Goal: Task Accomplishment & Management: Use online tool/utility

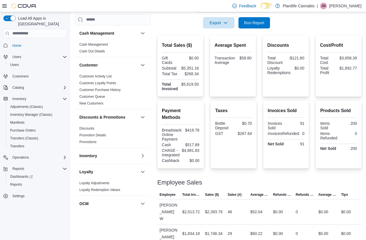
scroll to position [94, 0]
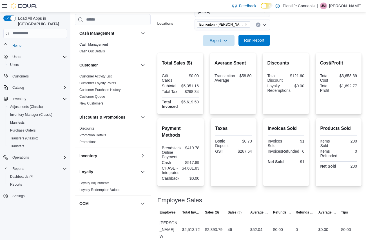
click at [261, 40] on span "Run Report" at bounding box center [254, 40] width 20 height 6
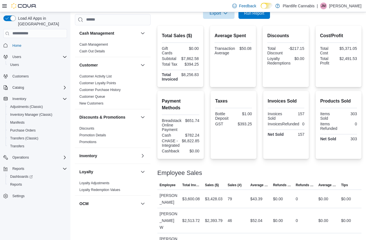
scroll to position [124, 0]
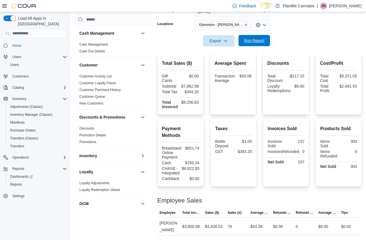
click at [260, 41] on span "Run Report" at bounding box center [254, 41] width 20 height 6
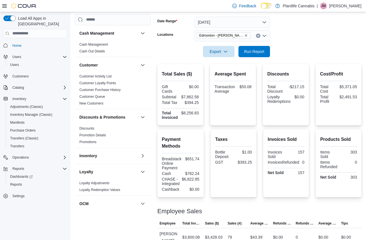
scroll to position [80, 0]
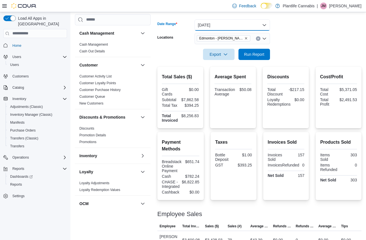
click at [222, 25] on button "[DATE]" at bounding box center [233, 24] width 76 height 11
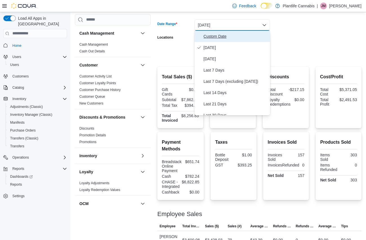
click at [222, 36] on span "Custom Date" at bounding box center [236, 36] width 64 height 7
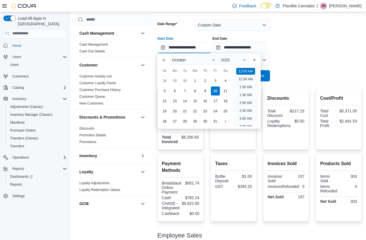
drag, startPoint x: 208, startPoint y: 48, endPoint x: 217, endPoint y: 52, distance: 9.8
click at [208, 48] on input "**********" at bounding box center [185, 47] width 54 height 11
click at [250, 99] on li "9:00 AM" at bounding box center [245, 99] width 17 height 7
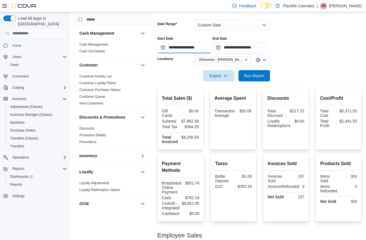
click at [206, 48] on input "**********" at bounding box center [185, 47] width 54 height 11
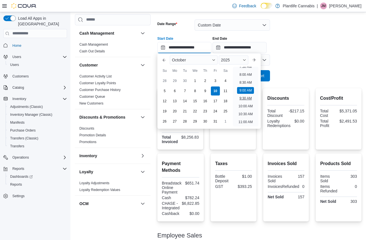
scroll to position [120, 0]
click at [250, 79] on li "8:00 AM" at bounding box center [245, 77] width 17 height 7
type input "**********"
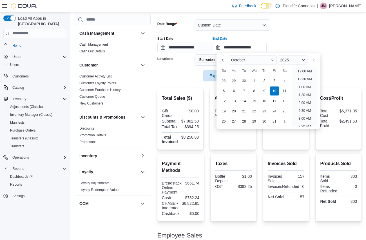
click at [254, 52] on input "**********" at bounding box center [240, 47] width 54 height 11
click at [307, 96] on li "10:00 PM" at bounding box center [305, 98] width 19 height 7
type input "**********"
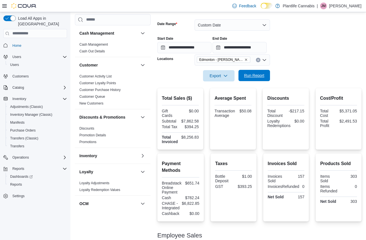
click at [263, 79] on span "Run Report" at bounding box center [254, 75] width 25 height 11
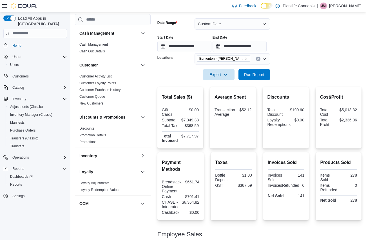
scroll to position [75, 0]
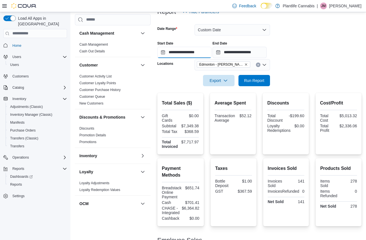
click at [187, 47] on input "**********" at bounding box center [185, 52] width 54 height 11
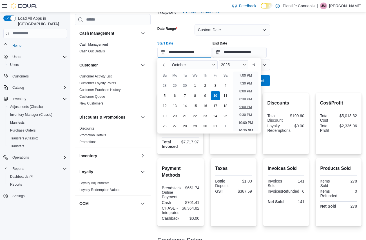
scroll to position [301, 0]
click at [250, 90] on li "8:00 PM" at bounding box center [245, 90] width 17 height 7
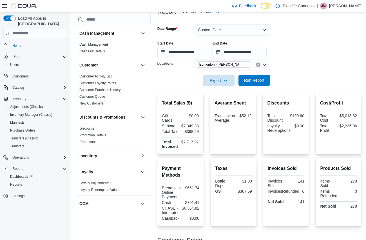
click at [259, 80] on span "Run Report" at bounding box center [254, 81] width 20 height 6
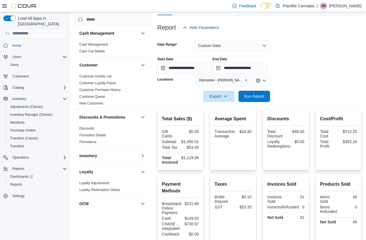
scroll to position [52, 0]
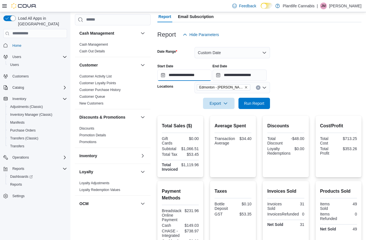
click at [196, 73] on input "**********" at bounding box center [185, 75] width 54 height 11
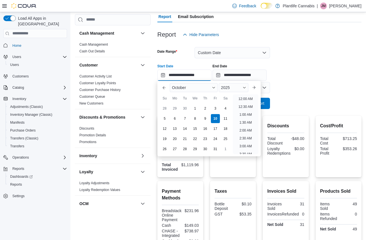
scroll to position [320, 0]
click at [250, 127] on li "10:00 PM" at bounding box center [246, 126] width 19 height 7
type input "**********"
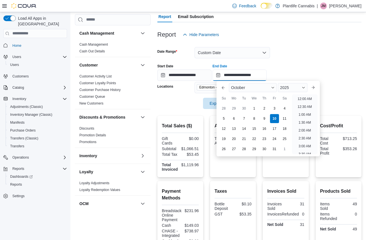
click at [259, 75] on input "**********" at bounding box center [240, 75] width 54 height 11
click at [324, 74] on div "**********" at bounding box center [260, 69] width 204 height 21
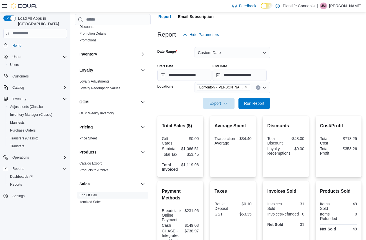
scroll to position [223, 0]
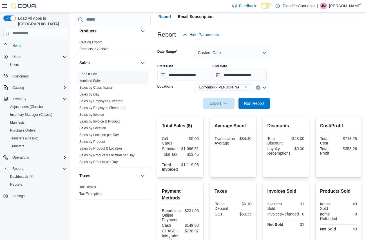
click at [99, 82] on link "Itemized Sales" at bounding box center [91, 81] width 22 height 4
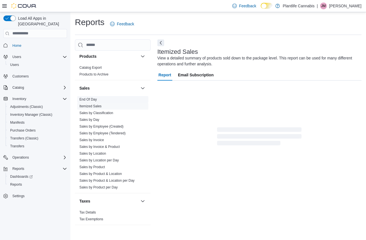
click at [93, 100] on link "End Of Day" at bounding box center [88, 100] width 17 height 4
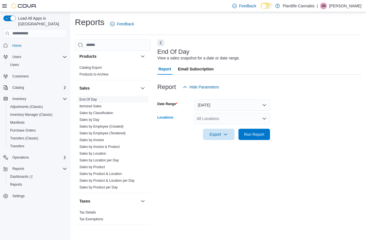
click at [219, 120] on div "All Locations" at bounding box center [233, 118] width 76 height 11
type input "****"
drag, startPoint x: 240, startPoint y: 129, endPoint x: 312, endPoint y: 124, distance: 72.6
click at [242, 129] on span "Edmonton - [PERSON_NAME]" at bounding box center [237, 128] width 54 height 6
drag, startPoint x: 312, startPoint y: 124, endPoint x: 309, endPoint y: 124, distance: 3.7
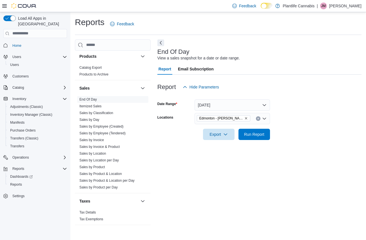
click at [312, 124] on div at bounding box center [260, 126] width 204 height 5
click at [231, 107] on button "[DATE]" at bounding box center [233, 105] width 76 height 11
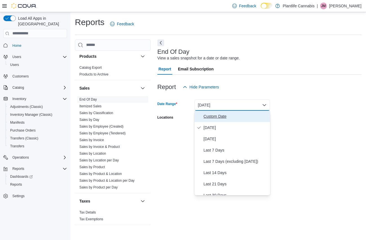
click at [212, 118] on span "Custom Date" at bounding box center [236, 116] width 64 height 7
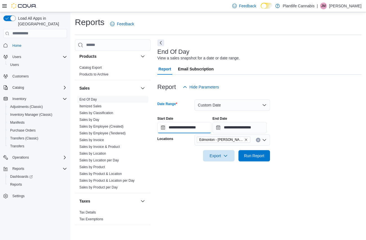
click at [196, 128] on input "**********" at bounding box center [185, 127] width 54 height 11
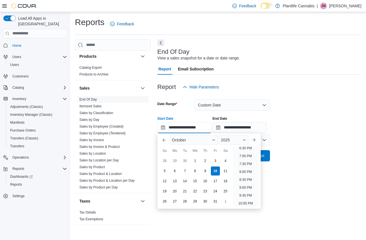
scroll to position [320, 0]
click at [251, 180] on li "10:00 PM" at bounding box center [246, 178] width 19 height 7
type input "**********"
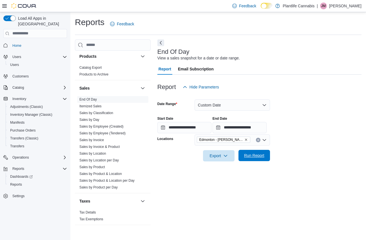
click at [258, 155] on span "Run Report" at bounding box center [254, 156] width 20 height 6
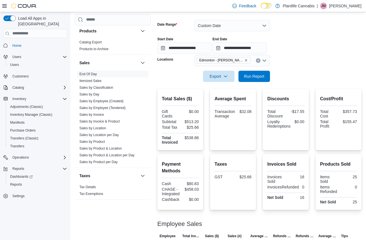
scroll to position [44, 0]
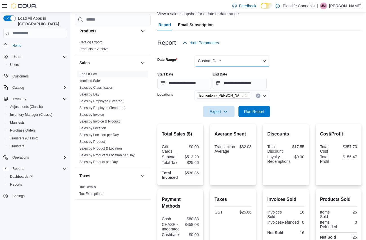
click at [225, 60] on button "Custom Date" at bounding box center [233, 60] width 76 height 11
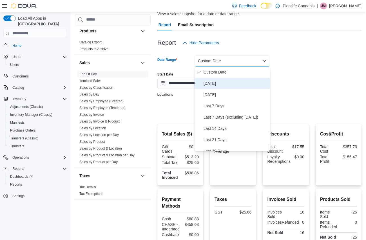
click at [220, 80] on span "[DATE]" at bounding box center [236, 83] width 64 height 7
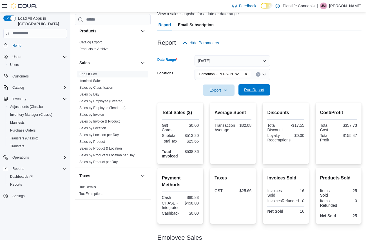
click at [251, 89] on span "Run Report" at bounding box center [254, 90] width 20 height 6
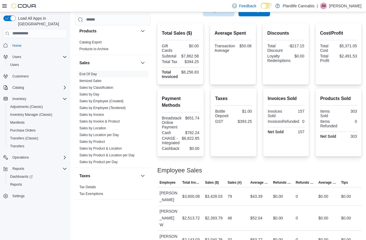
scroll to position [108, 0]
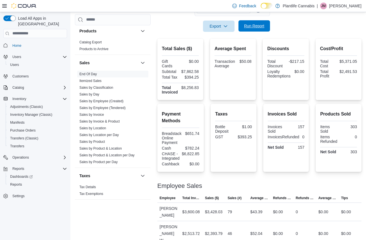
click at [260, 23] on span "Run Report" at bounding box center [254, 26] width 20 height 6
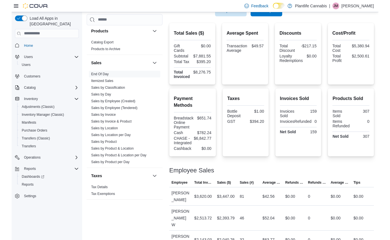
scroll to position [112, 0]
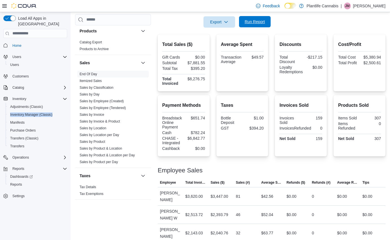
click at [256, 22] on span "Run Report" at bounding box center [254, 22] width 20 height 6
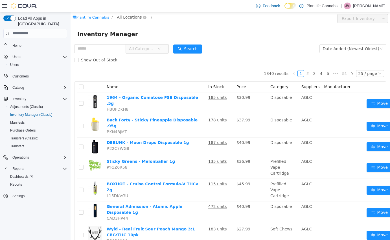
click at [130, 19] on span "All Locations" at bounding box center [129, 17] width 25 height 6
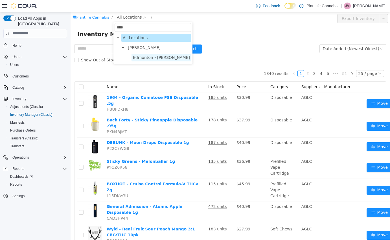
type input "****"
drag, startPoint x: 163, startPoint y: 60, endPoint x: 191, endPoint y: 24, distance: 46.2
click at [163, 60] on span "Edmonton - [PERSON_NAME]" at bounding box center [161, 58] width 60 height 8
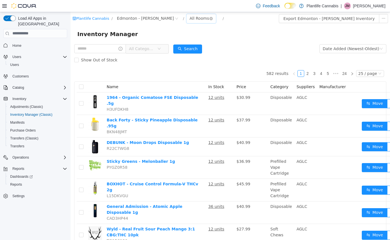
click at [189, 20] on div "All Rooms" at bounding box center [198, 18] width 19 height 8
click at [184, 55] on li "Jail" at bounding box center [186, 56] width 34 height 9
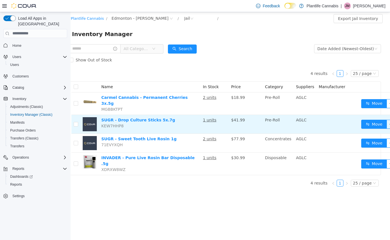
scroll to position [0, 6]
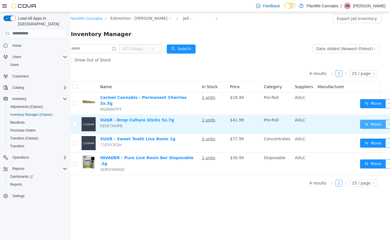
click at [362, 122] on button "Move" at bounding box center [373, 124] width 26 height 9
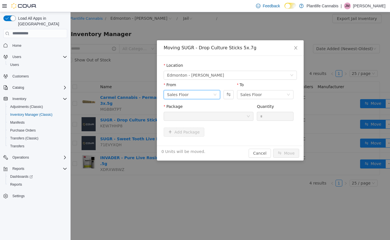
click at [196, 94] on div "Sales Floor" at bounding box center [190, 94] width 46 height 8
click at [207, 132] on li "Jail" at bounding box center [192, 132] width 56 height 9
click at [245, 115] on div at bounding box center [206, 116] width 79 height 8
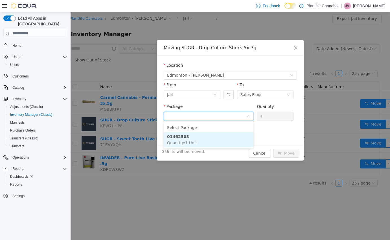
click at [220, 139] on li "01462503 Quantity : 1 Unit" at bounding box center [209, 139] width 90 height 15
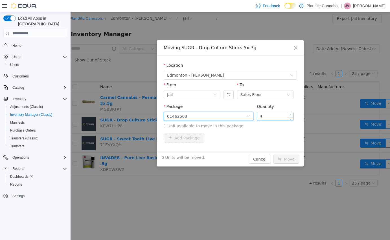
type input "*"
click at [290, 114] on icon "icon: up" at bounding box center [290, 115] width 2 height 2
click at [287, 162] on button "Move" at bounding box center [286, 158] width 26 height 9
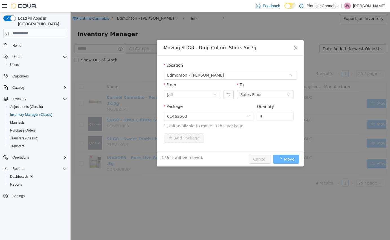
scroll to position [0, 0]
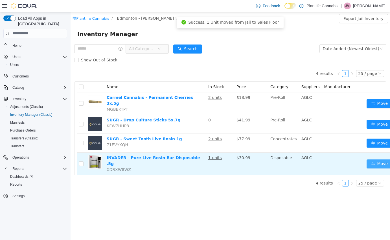
click at [373, 161] on button "Move" at bounding box center [379, 163] width 26 height 9
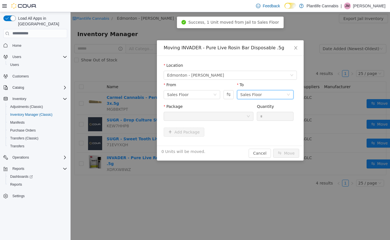
click at [260, 94] on div "Sales Floor" at bounding box center [263, 94] width 46 height 8
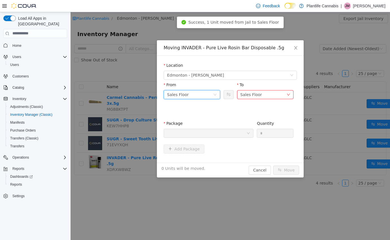
click at [195, 92] on div "Sales Floor" at bounding box center [190, 94] width 46 height 8
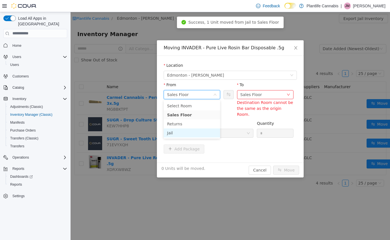
click at [193, 133] on li "Jail" at bounding box center [192, 132] width 56 height 9
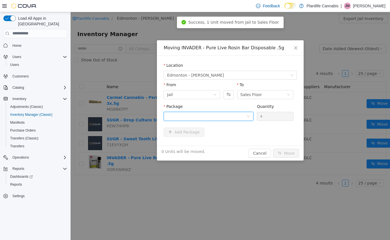
click at [222, 112] on div at bounding box center [206, 116] width 79 height 8
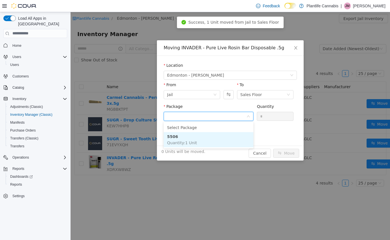
click at [218, 140] on li "5506 Quantity : 1 Unit" at bounding box center [209, 139] width 90 height 15
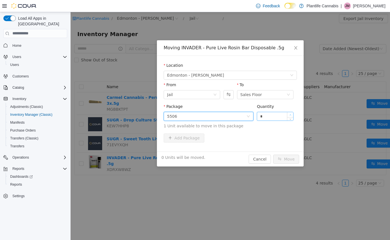
type input "*"
click at [290, 115] on icon "icon: up" at bounding box center [290, 115] width 2 height 2
click at [288, 154] on button "Move" at bounding box center [286, 158] width 26 height 9
